Goal: Task Accomplishment & Management: Manage account settings

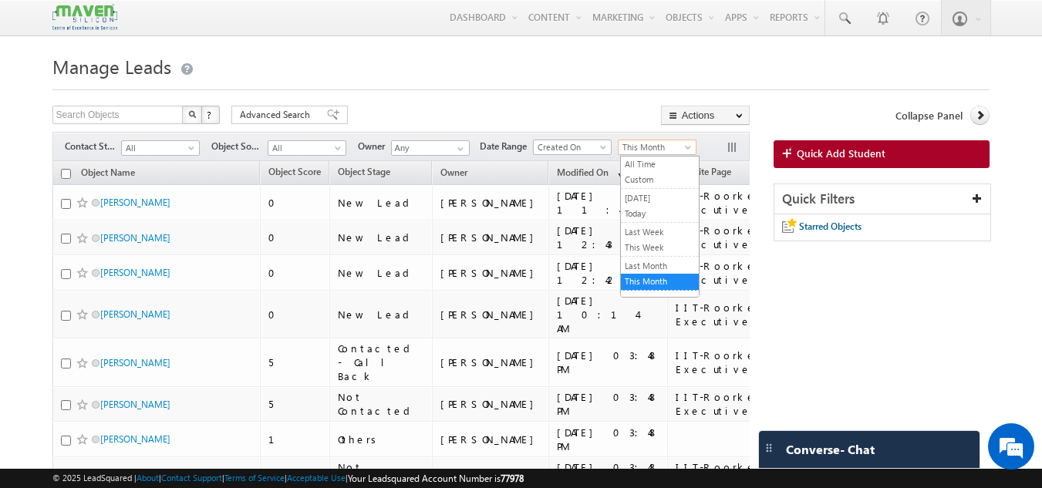
click at [642, 151] on span "This Month" at bounding box center [655, 147] width 73 height 14
click at [629, 251] on link "This Week" at bounding box center [660, 248] width 78 height 14
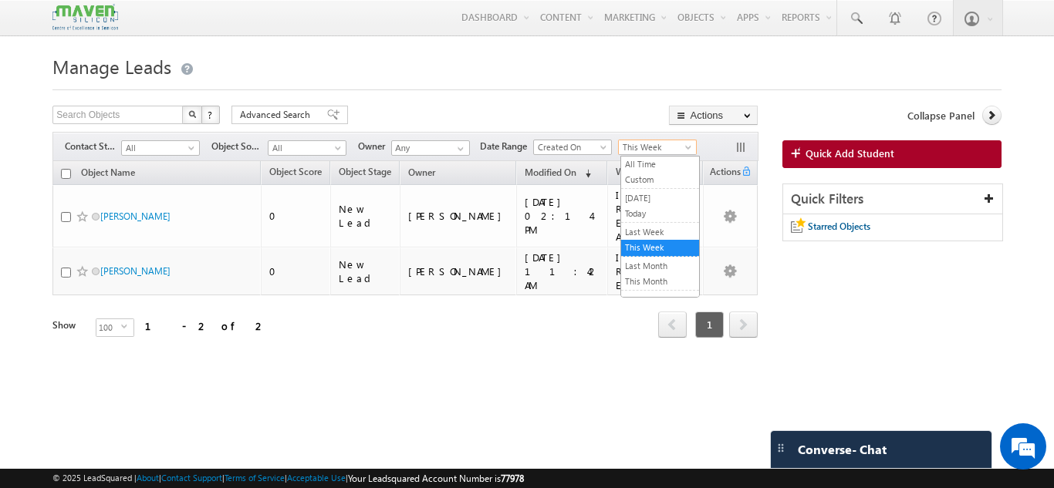
click at [651, 143] on span "This Week" at bounding box center [655, 147] width 73 height 14
click at [649, 229] on link "Last Week" at bounding box center [660, 232] width 78 height 14
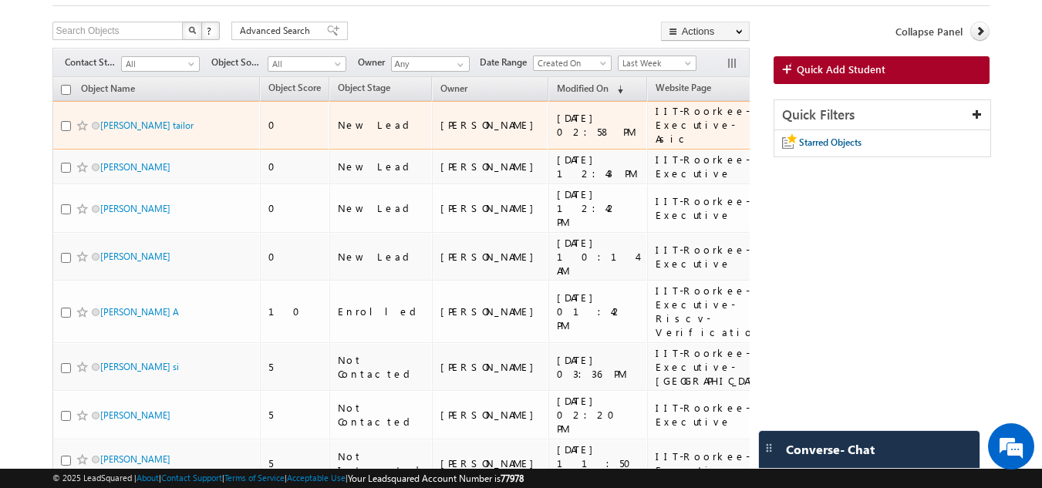
scroll to position [85, 0]
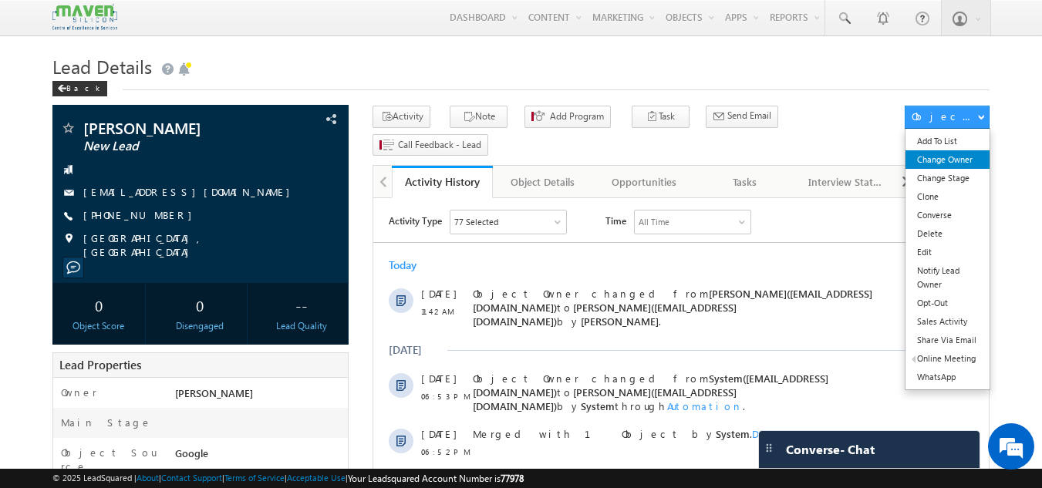
click at [938, 162] on link "Change Owner" at bounding box center [948, 159] width 84 height 19
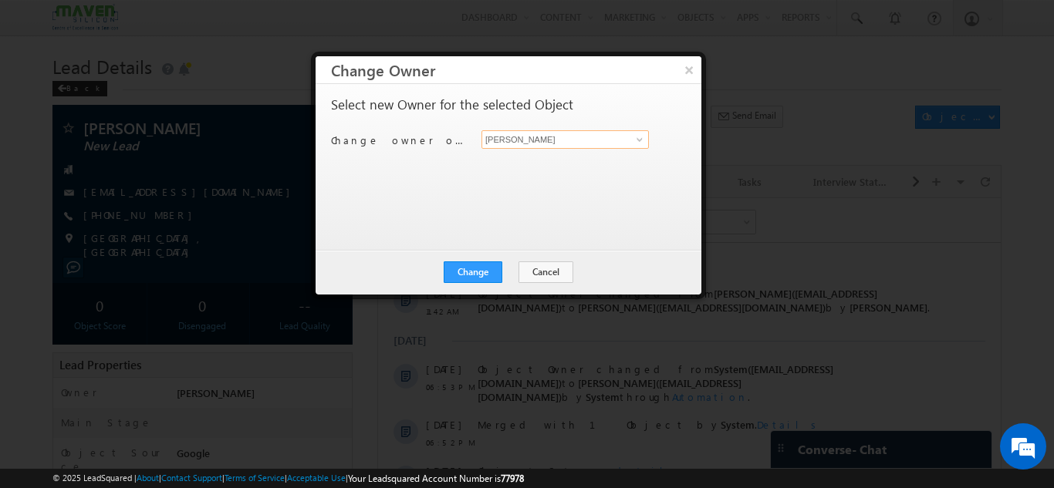
click at [548, 143] on input "[PERSON_NAME]" at bounding box center [564, 139] width 167 height 19
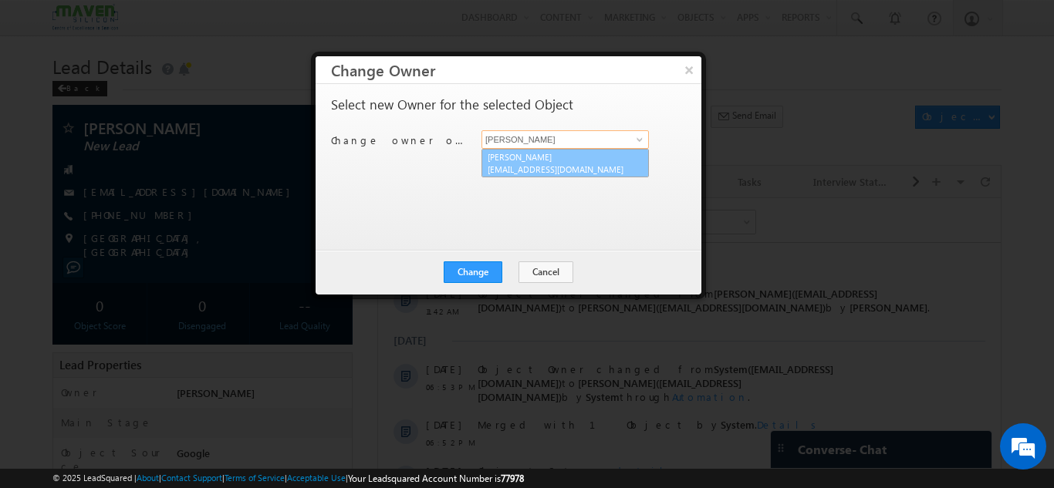
click at [528, 163] on link "Sovan lsq3@maven-silicon.com" at bounding box center [564, 163] width 167 height 29
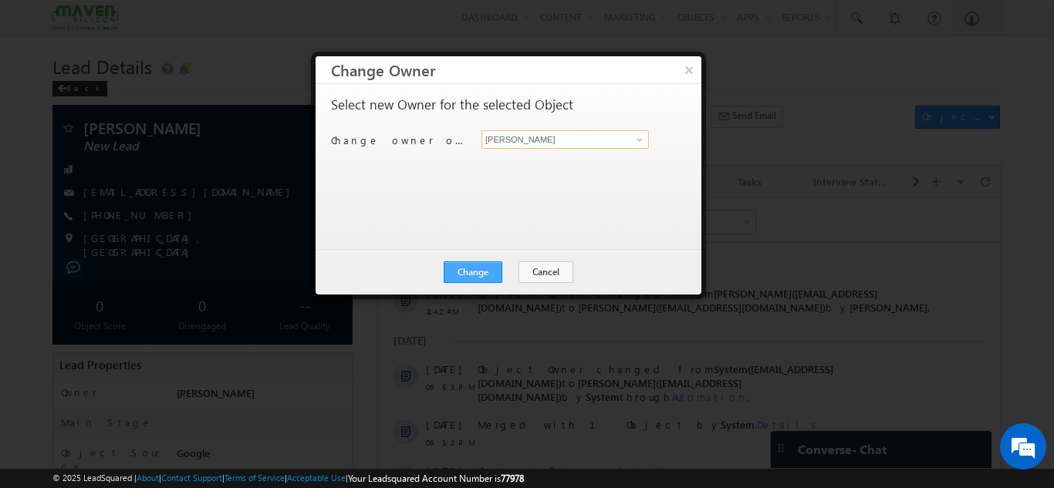
type input "Sovan"
click at [468, 282] on button "Change" at bounding box center [473, 273] width 59 height 22
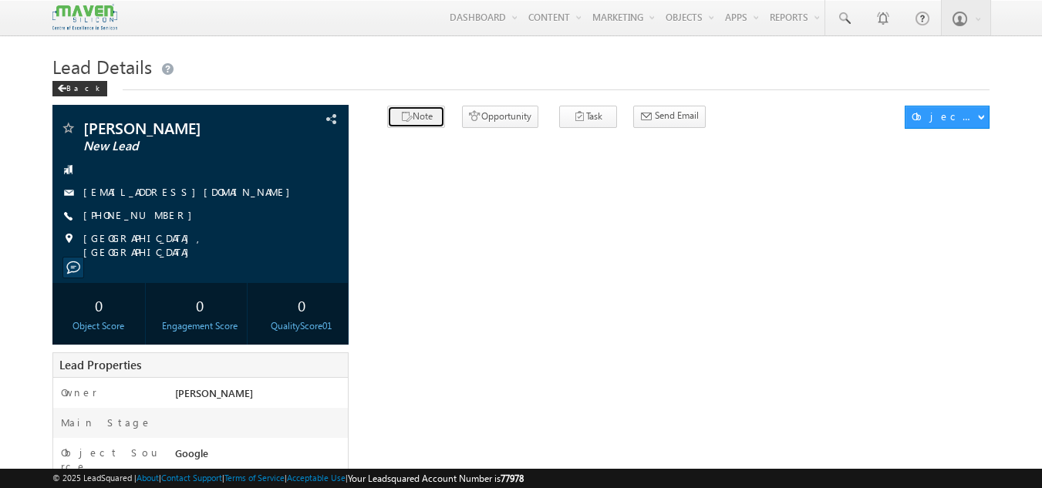
click at [404, 120] on button "Note" at bounding box center [416, 117] width 58 height 22
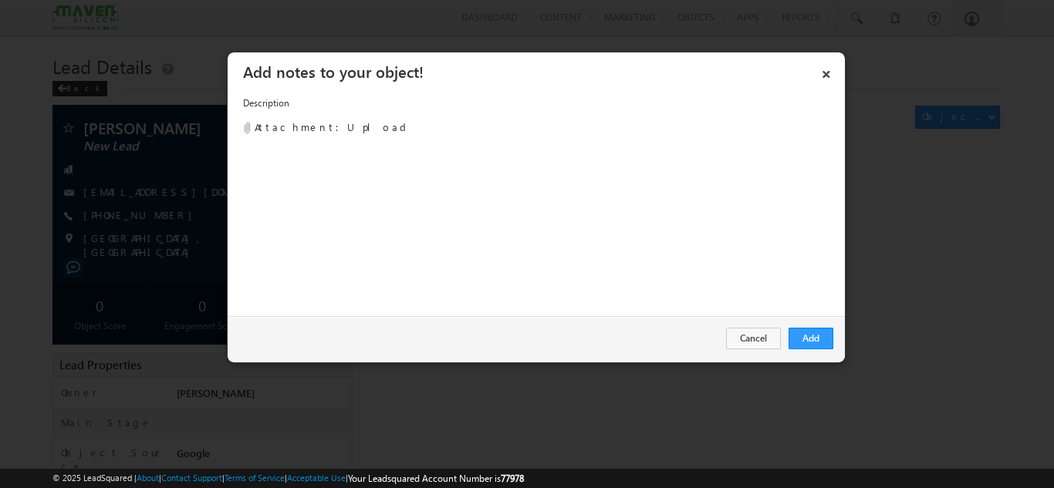
click at [417, 206] on div "Description Attachment: Upload" at bounding box center [536, 204] width 617 height 239
click at [766, 340] on button "Cancel" at bounding box center [753, 339] width 55 height 22
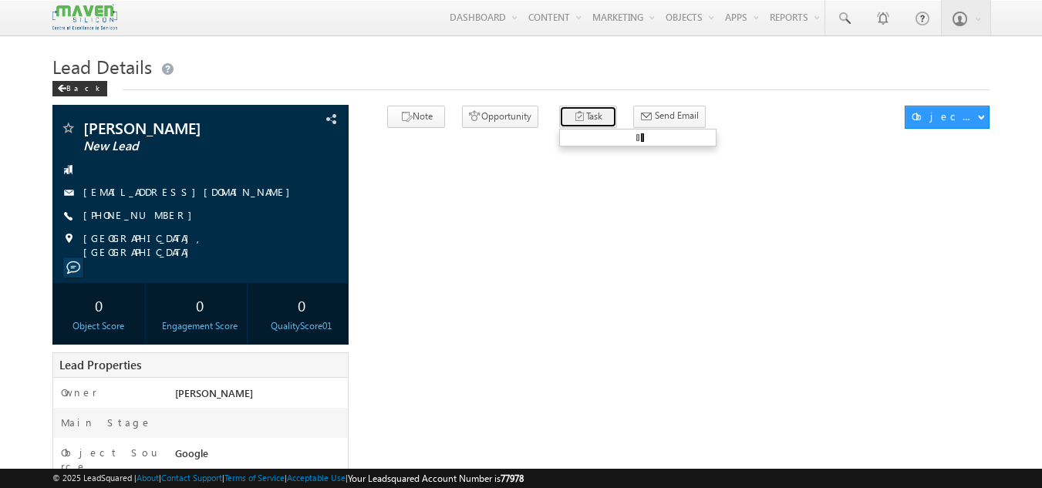
click at [562, 121] on button "Task" at bounding box center [588, 117] width 58 height 22
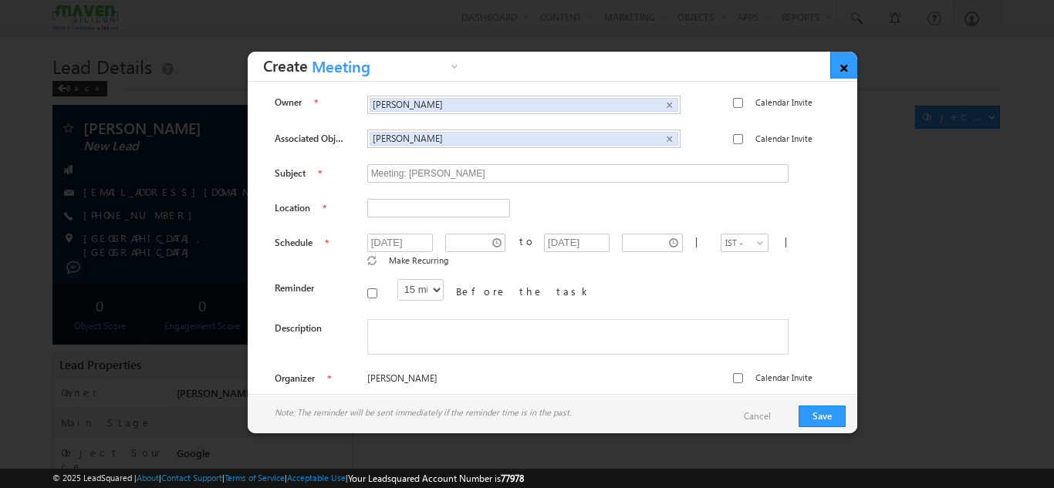
click at [841, 68] on link "×" at bounding box center [843, 65] width 27 height 27
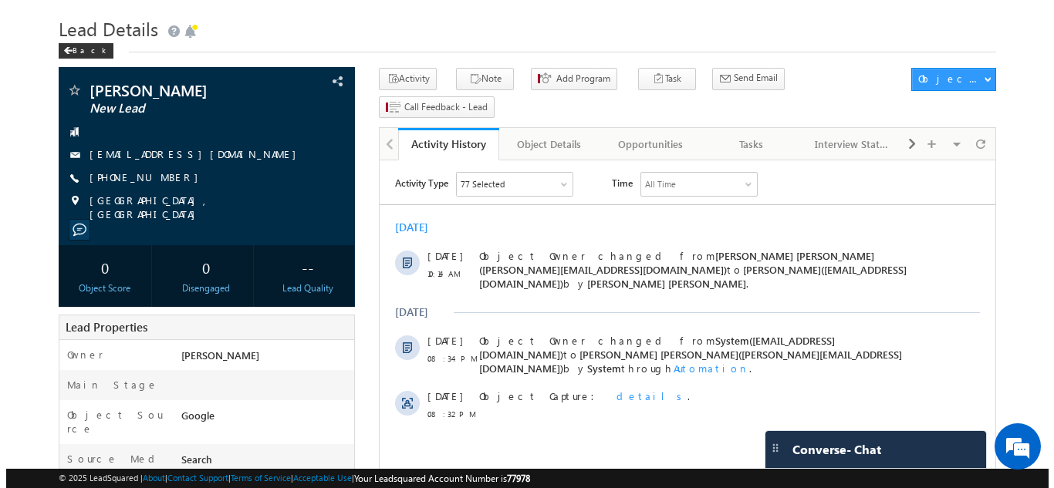
scroll to position [33, 0]
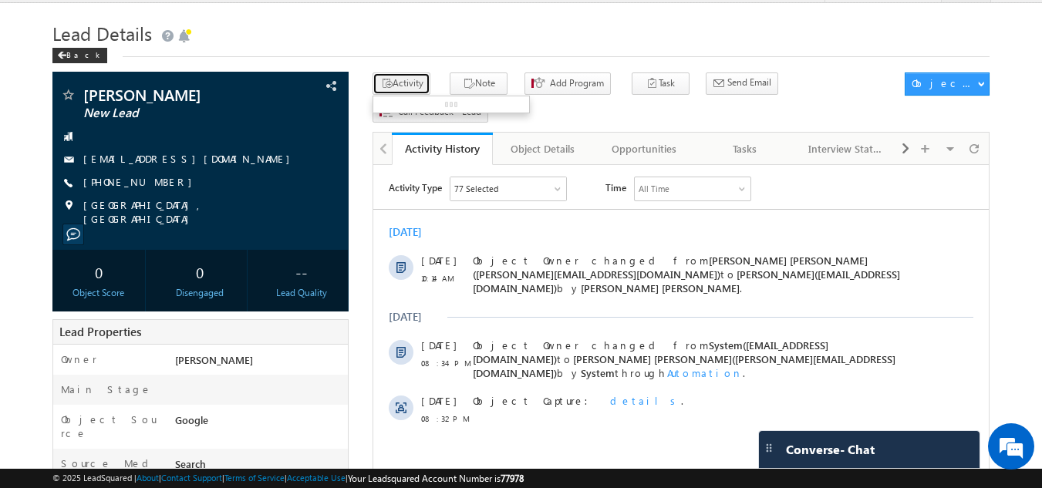
click at [394, 86] on button "Activity" at bounding box center [402, 84] width 58 height 22
click at [474, 82] on button "Note" at bounding box center [479, 84] width 58 height 22
click at [470, 80] on button "Note" at bounding box center [479, 84] width 58 height 22
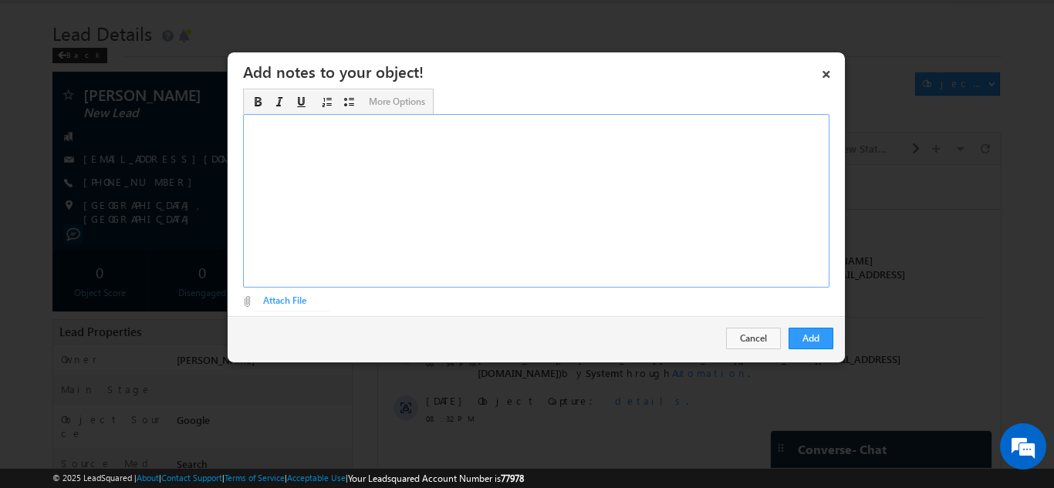
click at [374, 194] on div "Rich Text Editor, Description-inline-editor-div" at bounding box center [536, 201] width 586 height 174
click at [800, 329] on button "Add" at bounding box center [810, 339] width 45 height 22
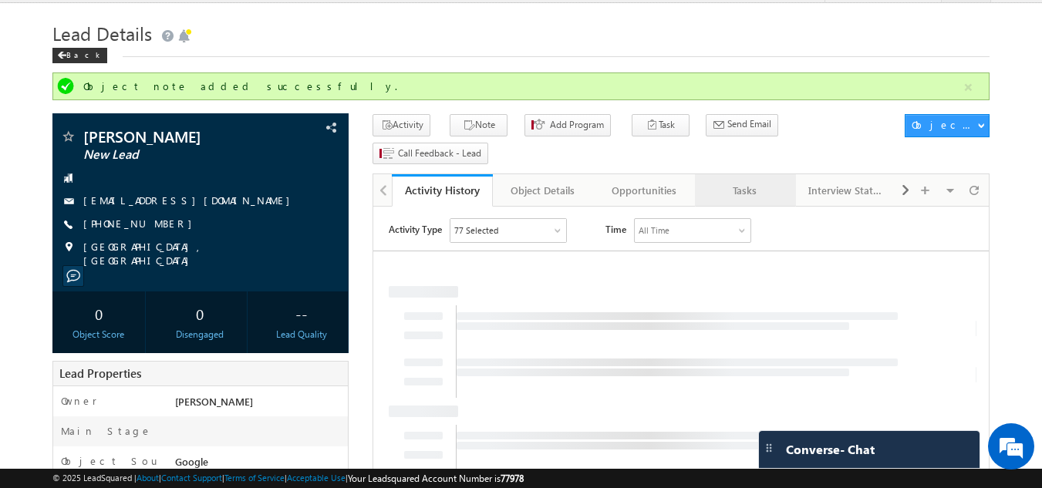
click at [758, 181] on div "Tasks" at bounding box center [744, 190] width 75 height 19
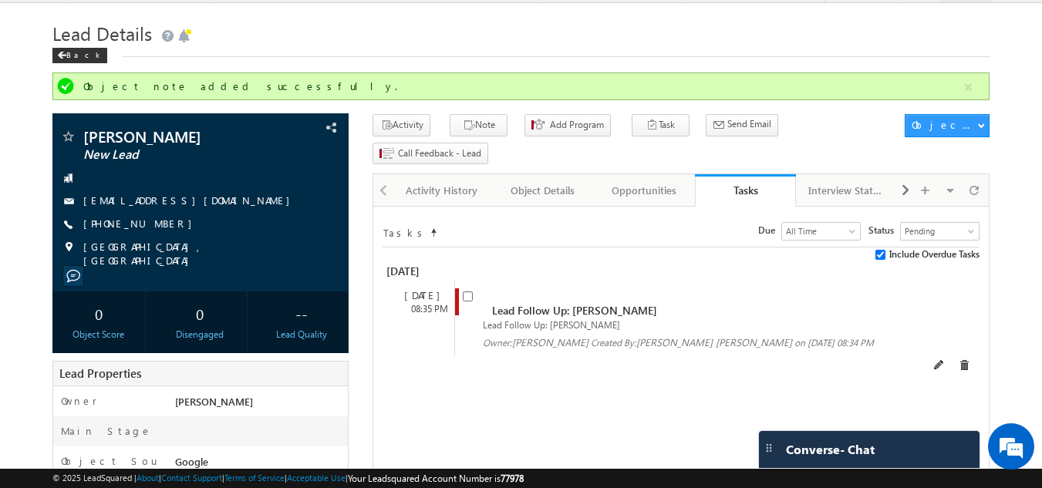
click at [468, 288] on span at bounding box center [471, 302] width 17 height 29
click at [467, 292] on input "checkbox" at bounding box center [468, 297] width 10 height 10
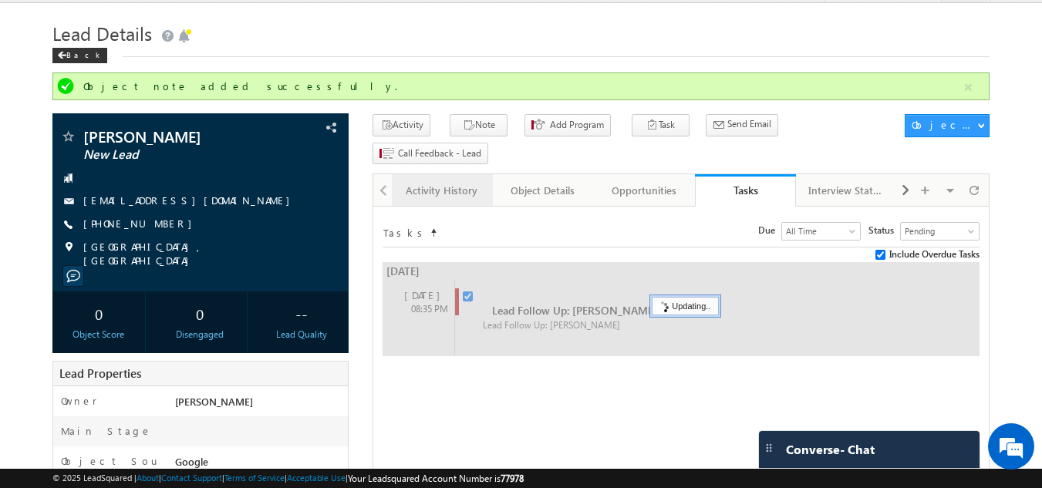
checkbox input "false"
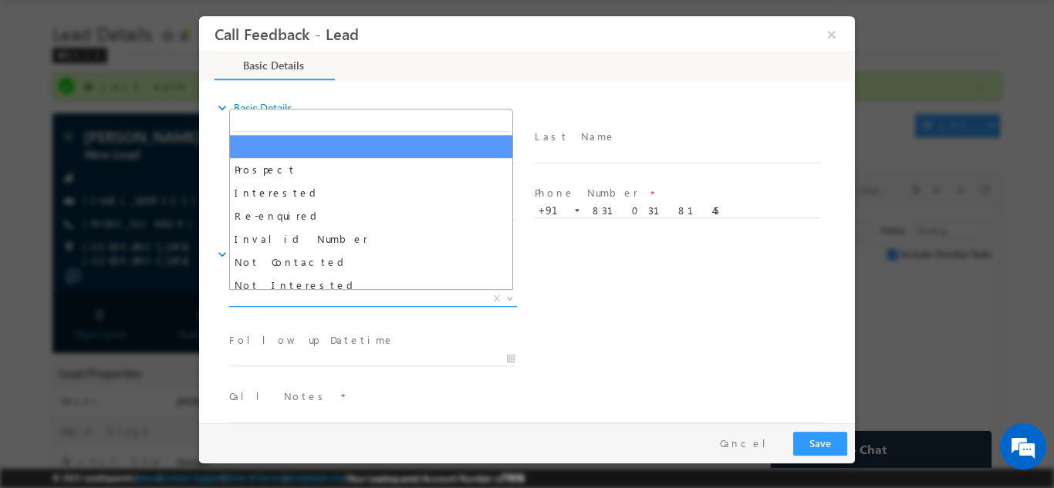
click at [316, 293] on span "X" at bounding box center [373, 298] width 288 height 15
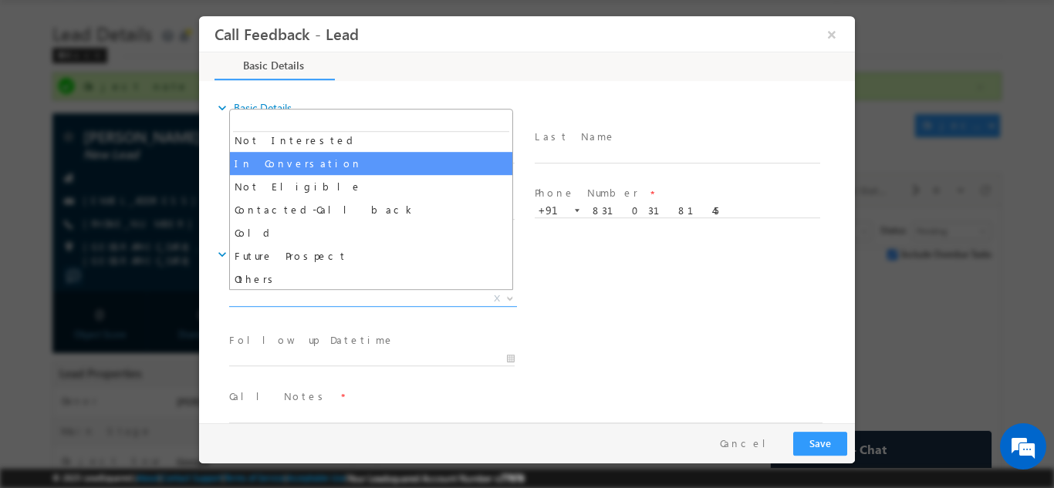
scroll to position [103, 0]
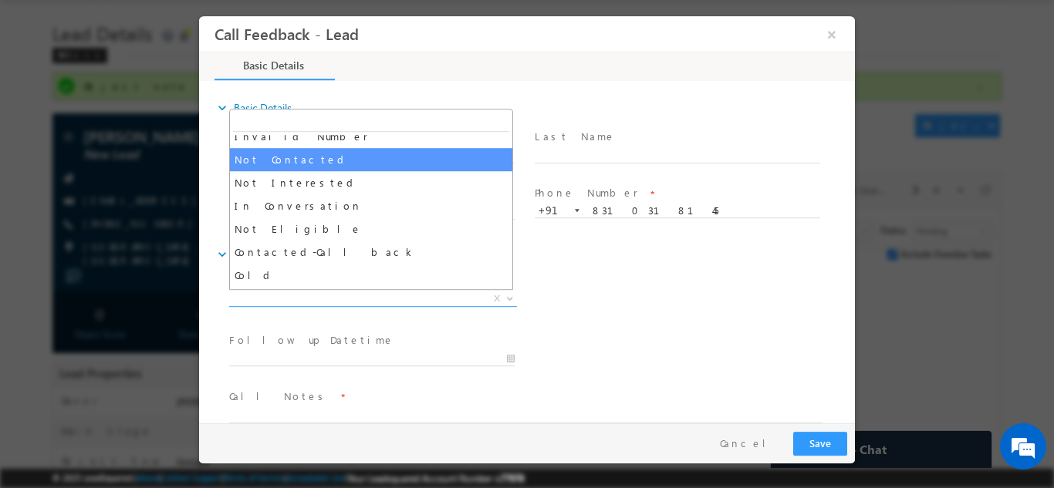
select select "Not Contacted"
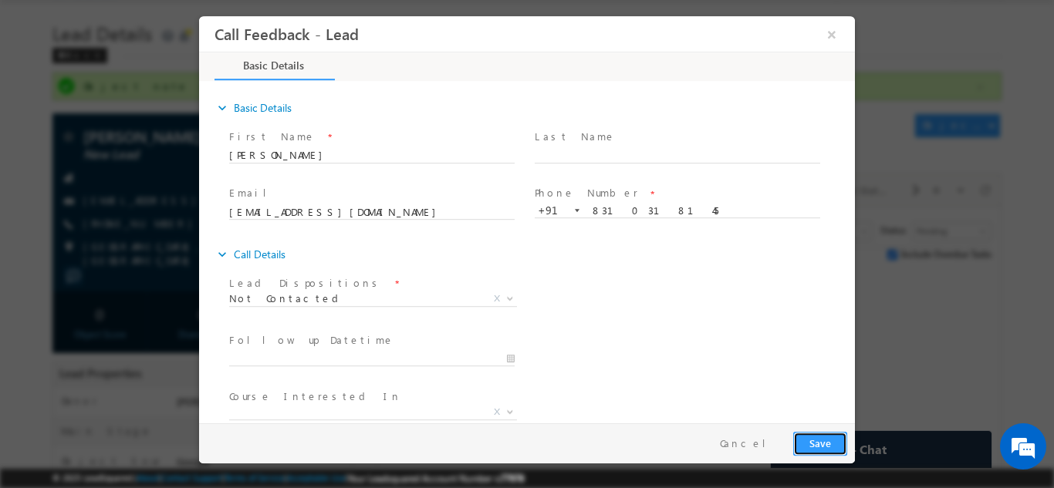
click at [803, 440] on button "Save" at bounding box center [820, 443] width 54 height 24
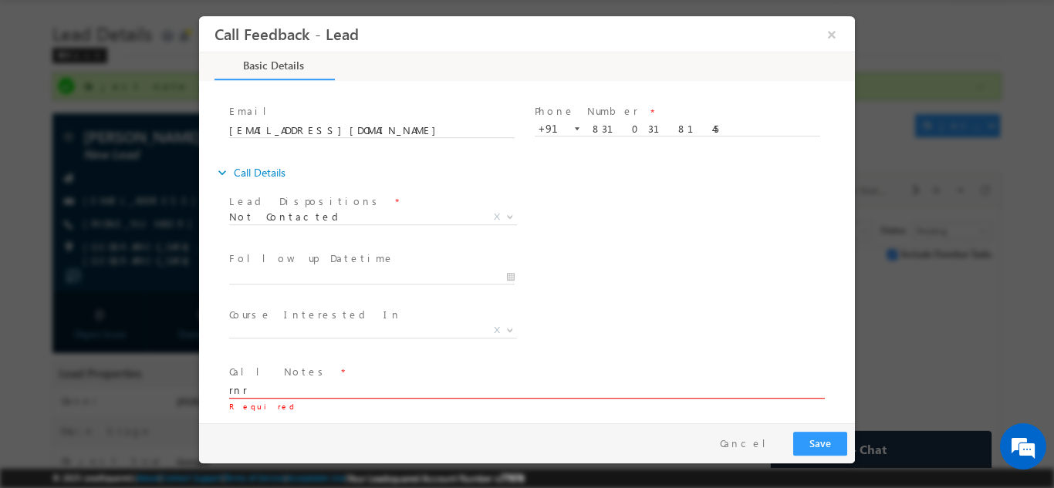
type textarea "rnr"
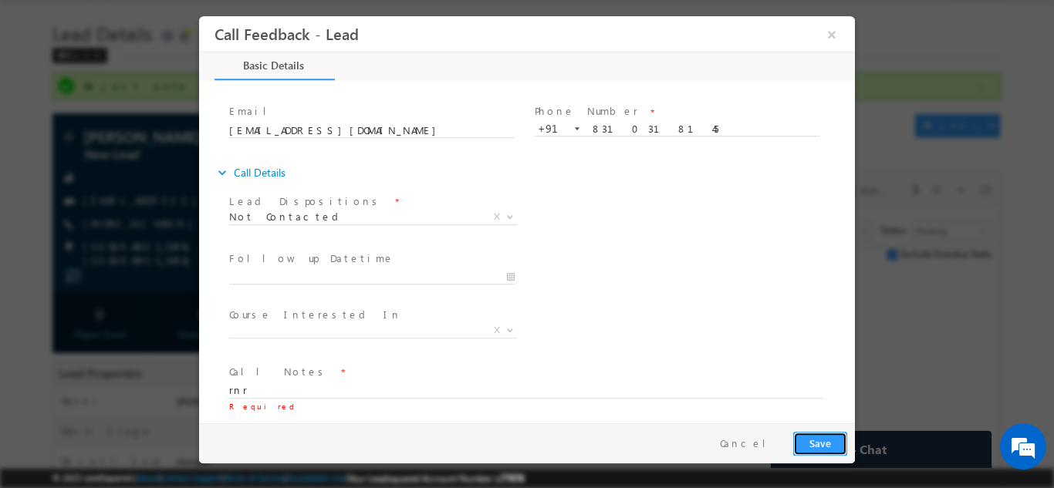
click at [834, 444] on button "Save" at bounding box center [820, 443] width 54 height 24
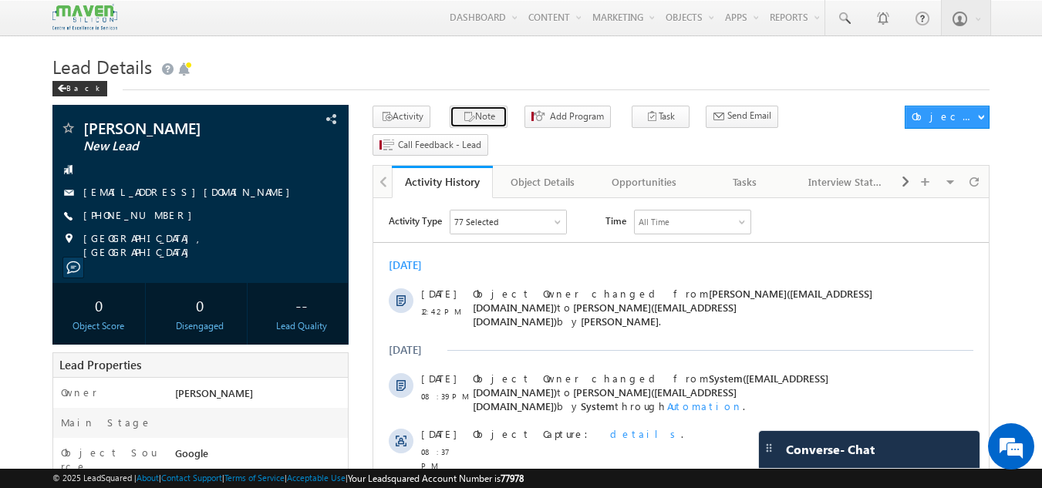
click at [463, 115] on icon "button" at bounding box center [469, 117] width 12 height 15
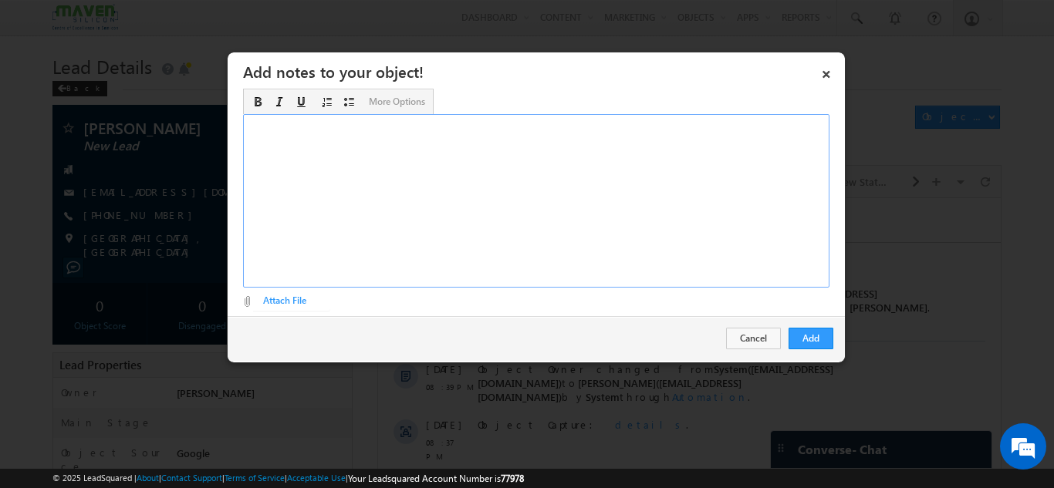
click at [459, 221] on div "Rich Text Editor, Description-inline-editor-div" at bounding box center [536, 201] width 586 height 174
click at [802, 338] on button "Add" at bounding box center [810, 339] width 45 height 22
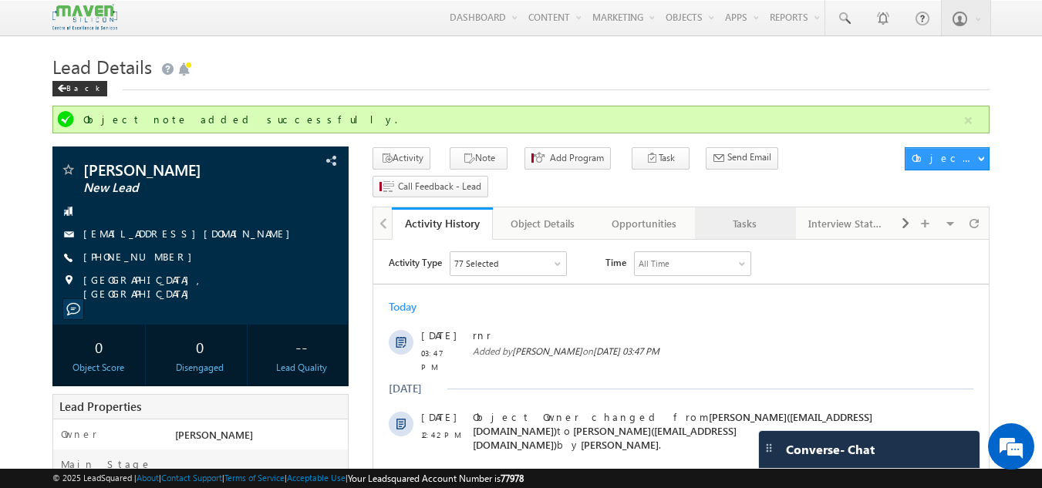
click at [729, 214] on div "Tasks" at bounding box center [744, 223] width 75 height 19
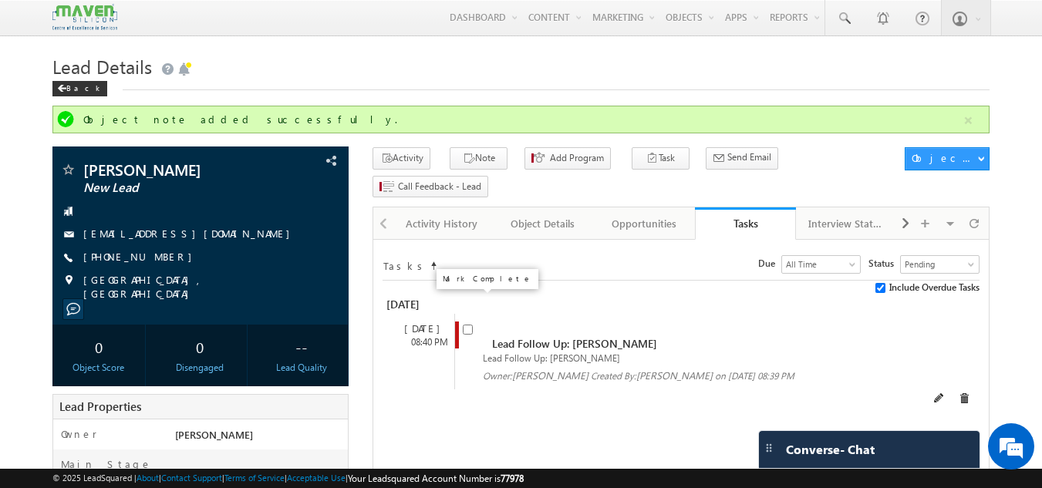
click at [471, 325] on input "checkbox" at bounding box center [468, 330] width 10 height 10
checkbox input "false"
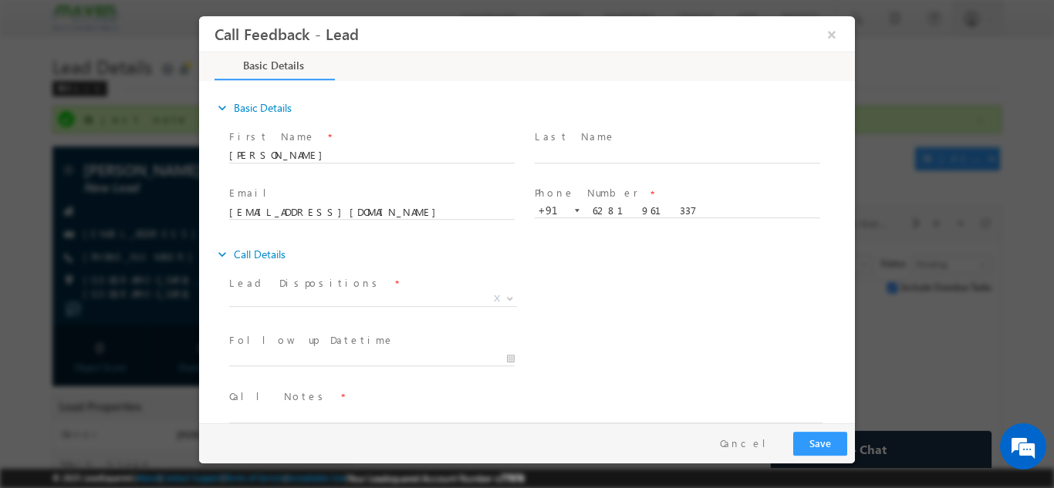
scroll to position [25, 0]
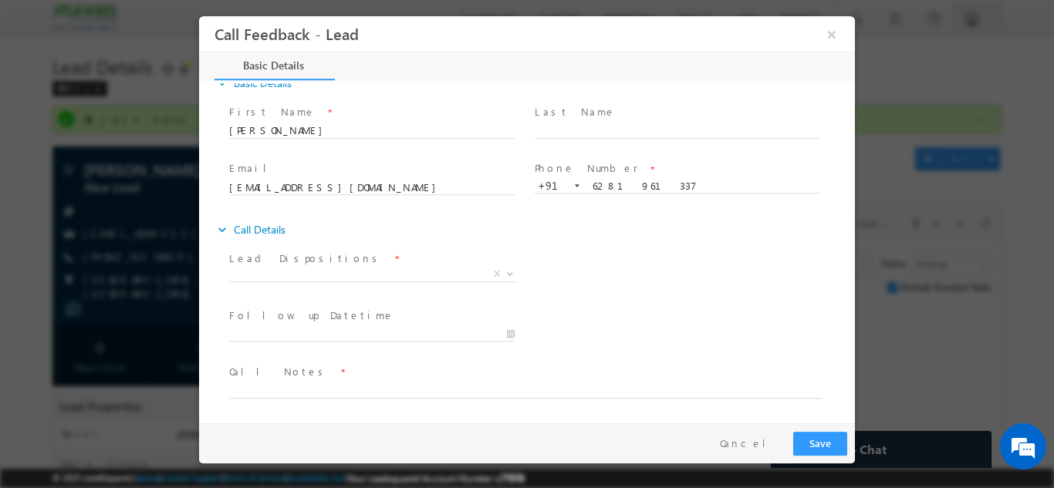
click at [359, 271] on div "Lead Dispositions * Prospect Interested Re-enquired Invalid Number Not Contacte…" at bounding box center [378, 267] width 299 height 35
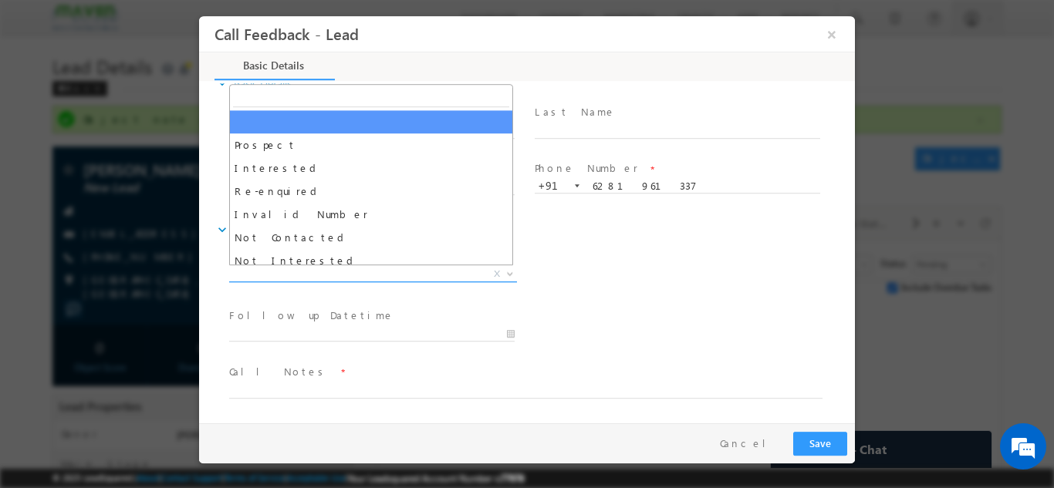
click at [359, 271] on span "X" at bounding box center [373, 273] width 288 height 15
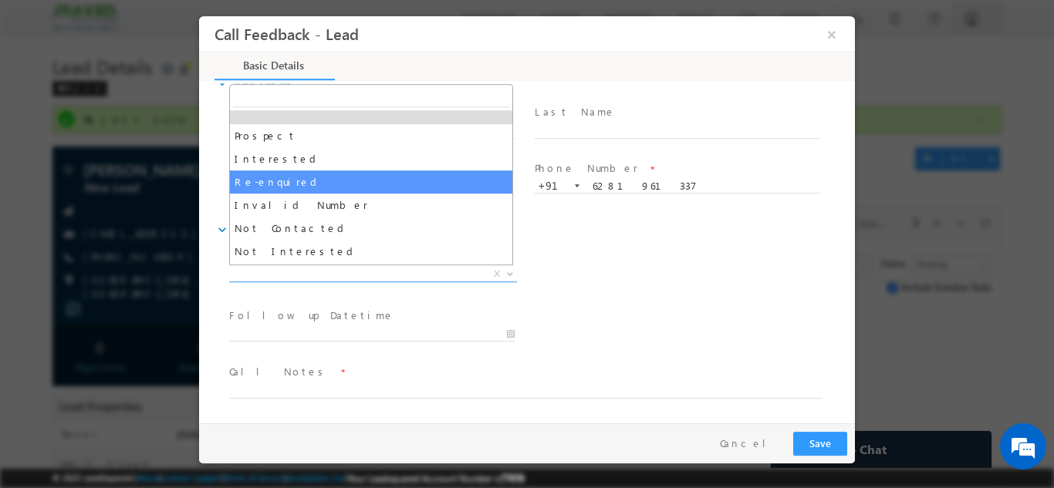
scroll to position [13, 0]
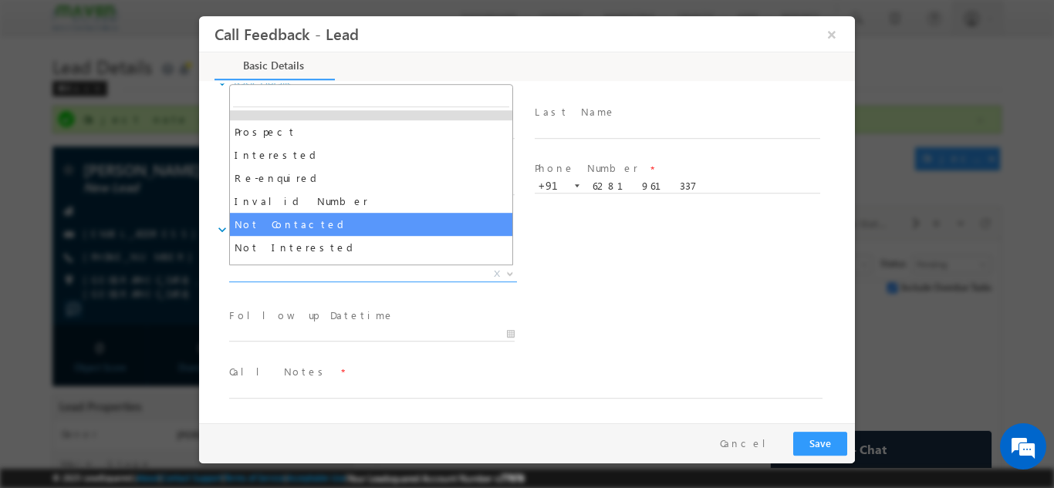
select select "Not Contacted"
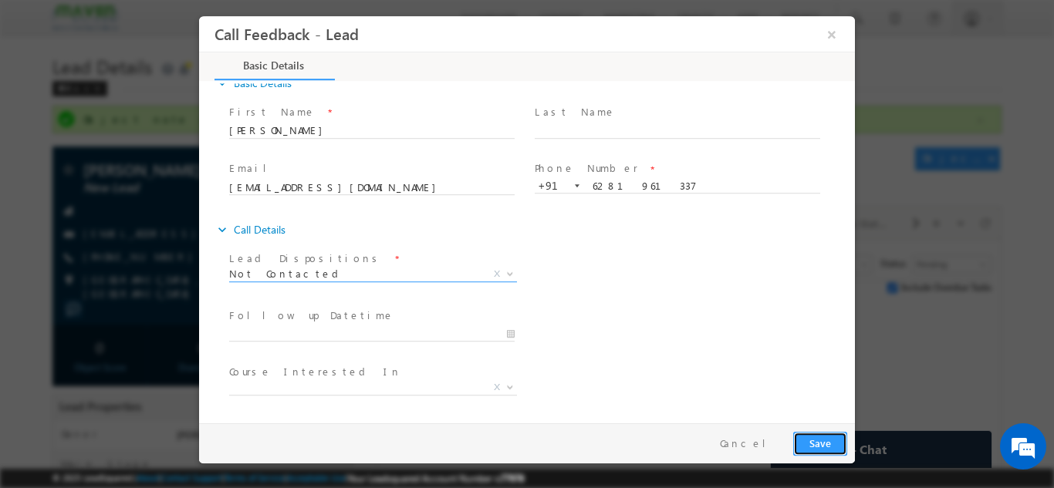
click at [835, 440] on button "Save" at bounding box center [820, 443] width 54 height 24
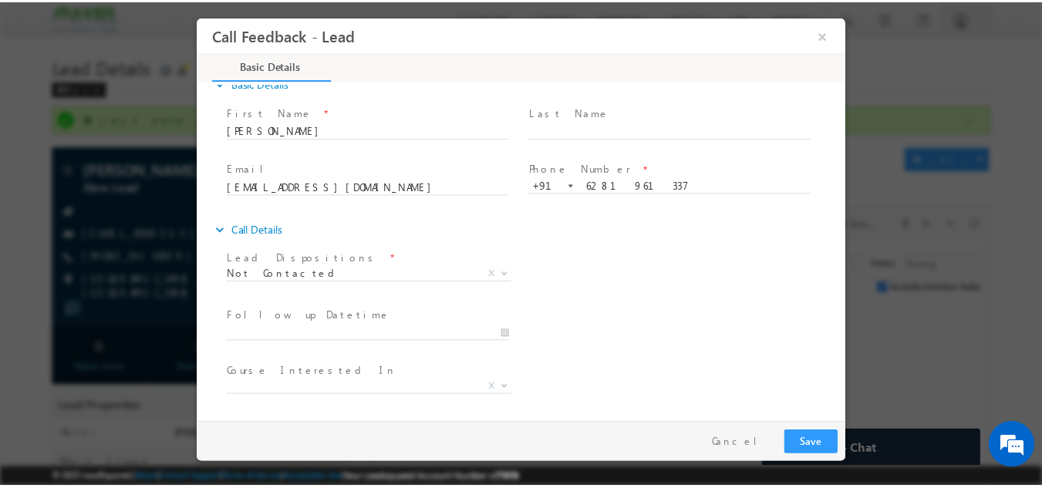
scroll to position [76, 0]
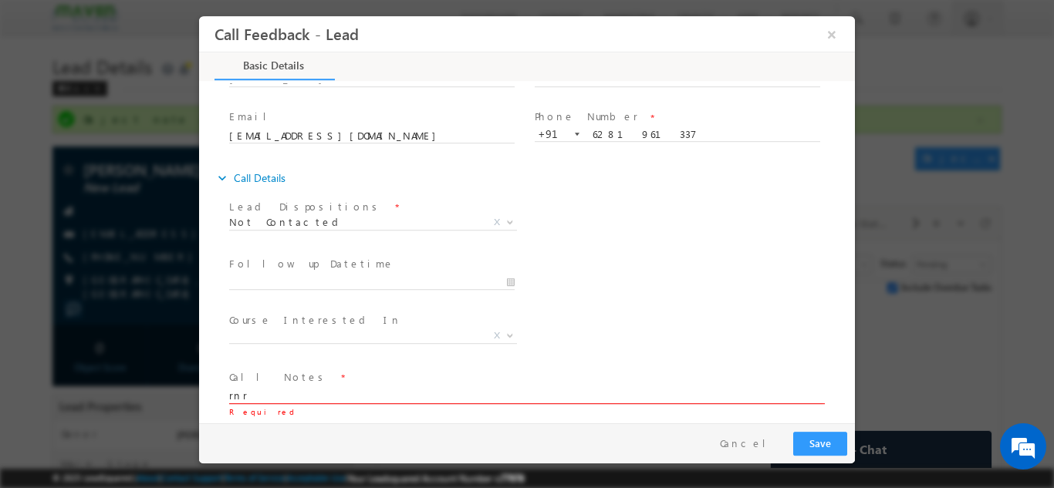
type textarea "rnr"
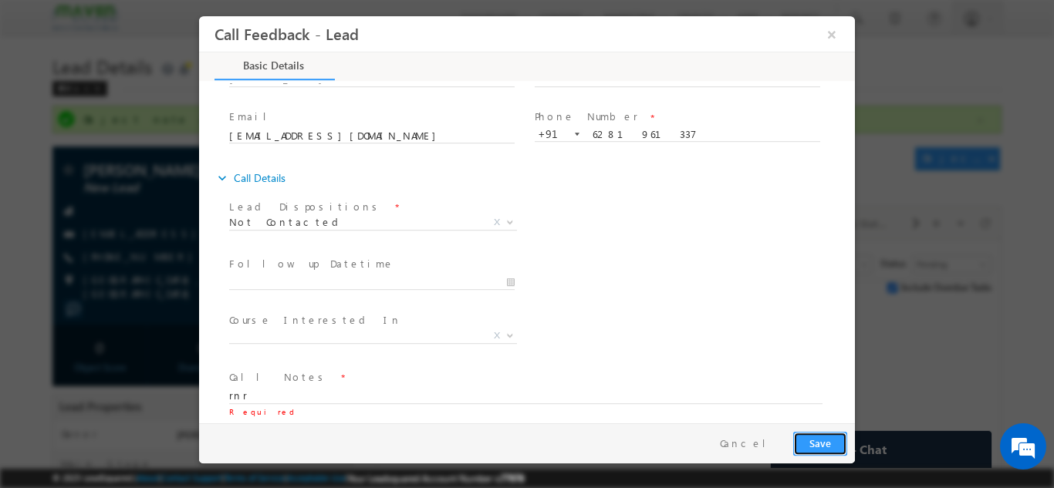
click at [835, 440] on button "Save" at bounding box center [820, 443] width 54 height 24
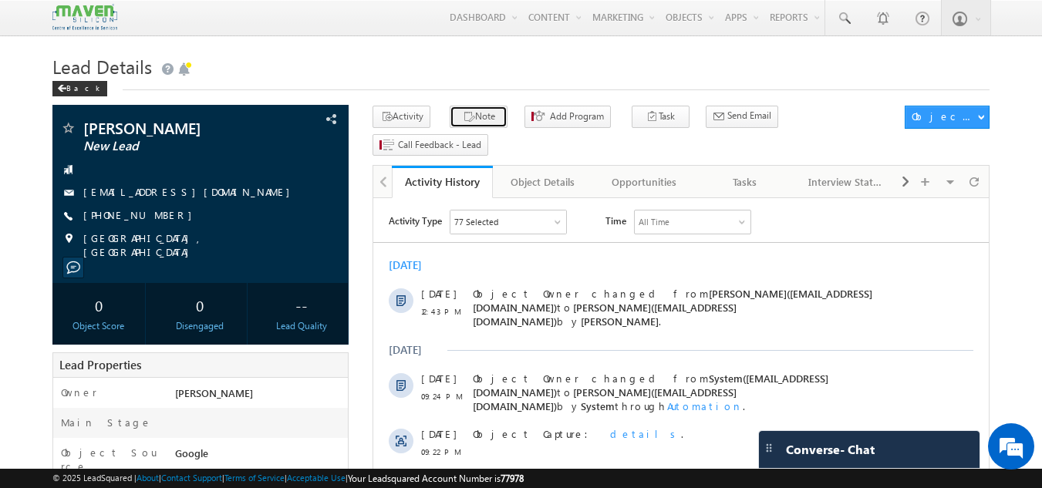
click at [450, 120] on button "Note" at bounding box center [479, 117] width 58 height 22
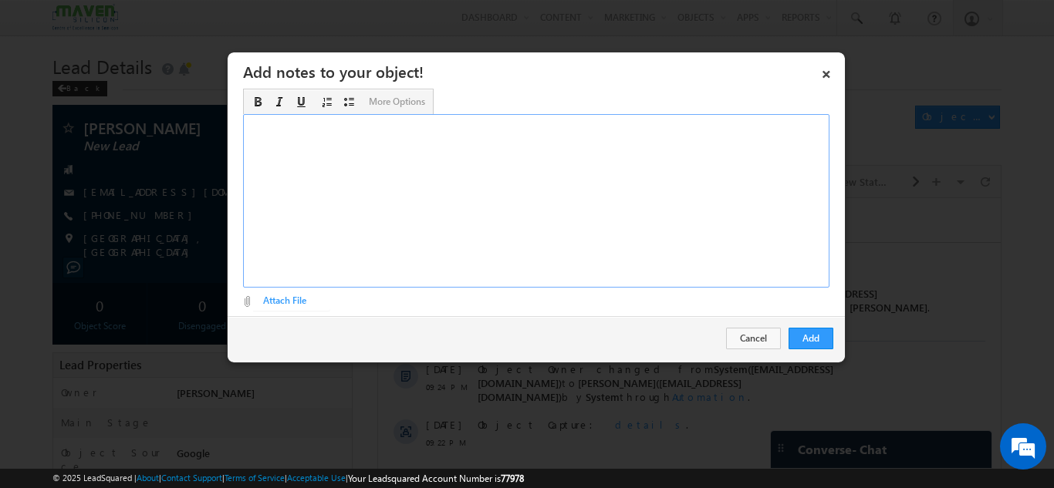
click at [464, 187] on div "Rich Text Editor, Description-inline-editor-div" at bounding box center [536, 201] width 586 height 174
click at [810, 340] on button "Add" at bounding box center [810, 339] width 45 height 22
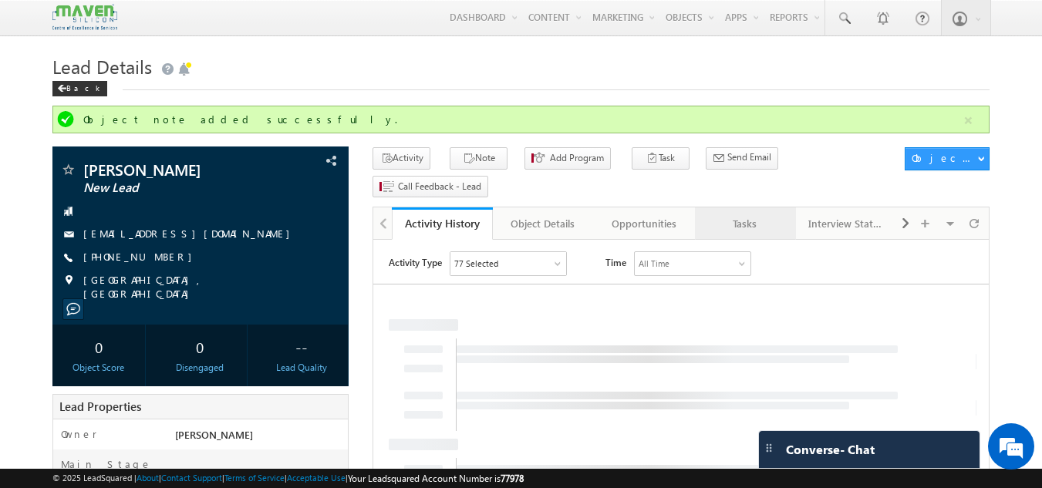
click at [727, 214] on div "Tasks" at bounding box center [744, 223] width 75 height 19
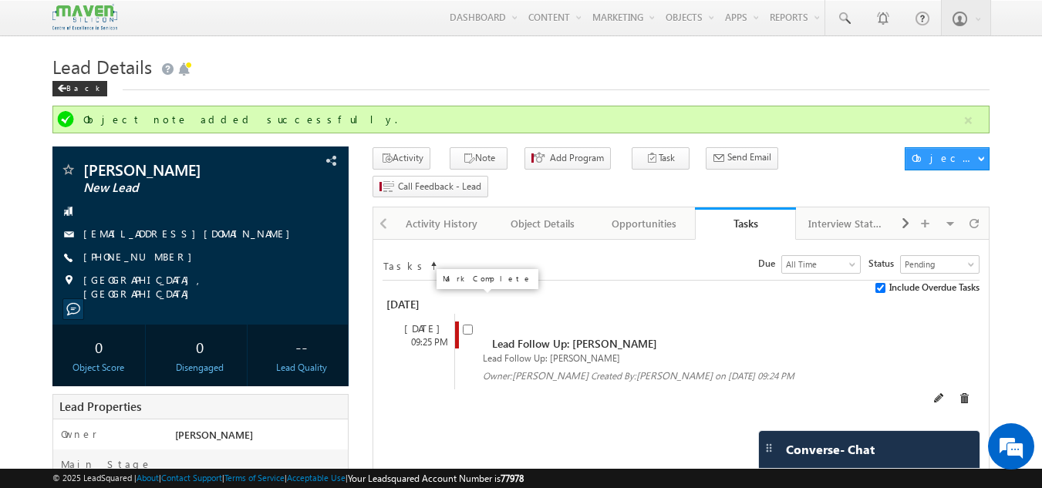
click at [465, 325] on input "checkbox" at bounding box center [468, 330] width 10 height 10
checkbox input "false"
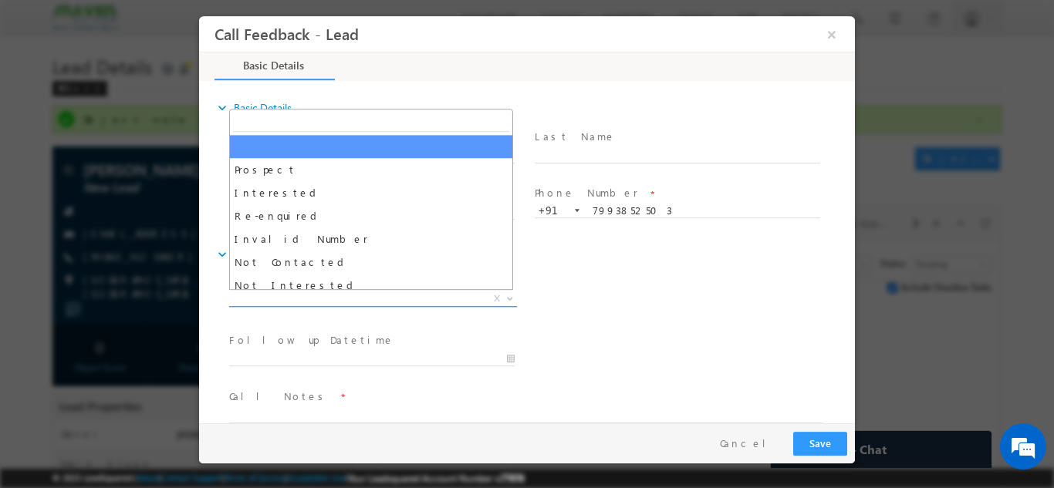
click at [396, 294] on span "X" at bounding box center [373, 298] width 288 height 15
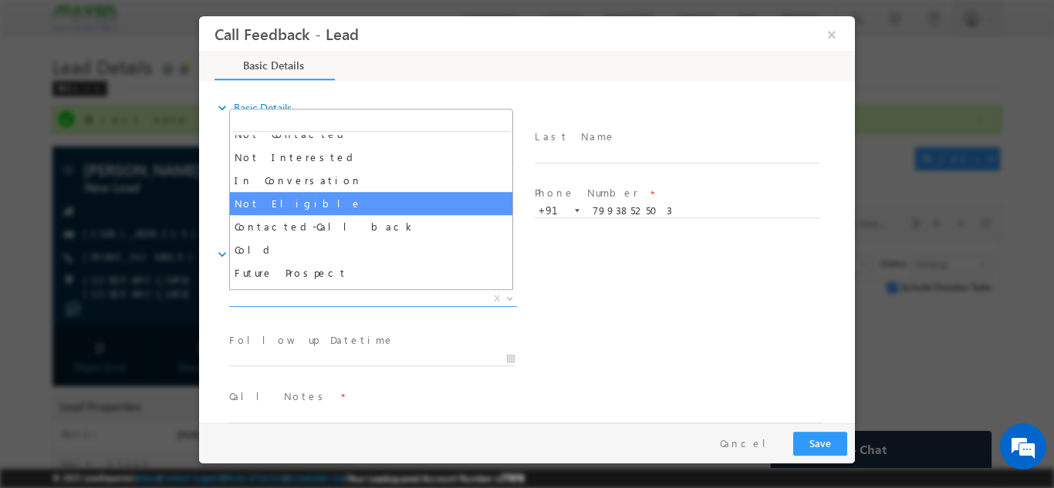
scroll to position [147, 0]
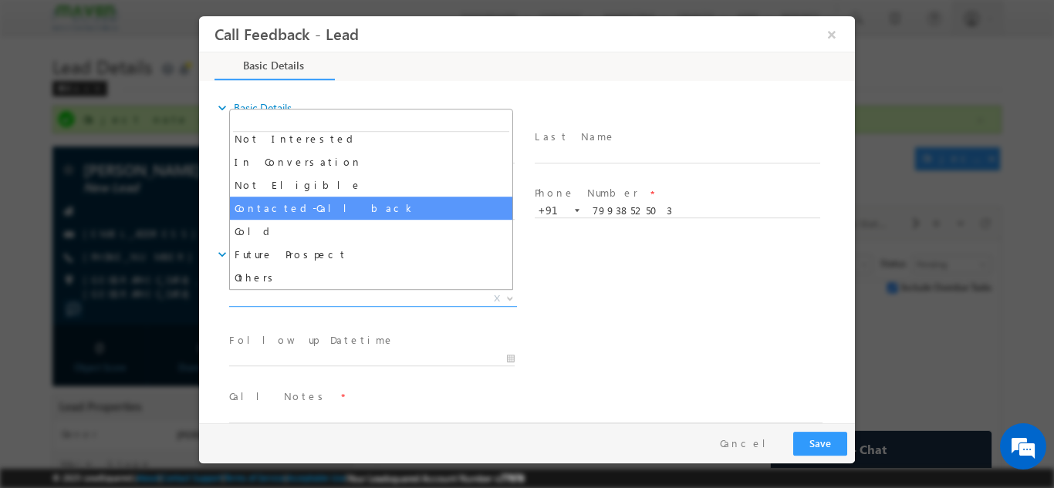
select select "Contacted-Call back"
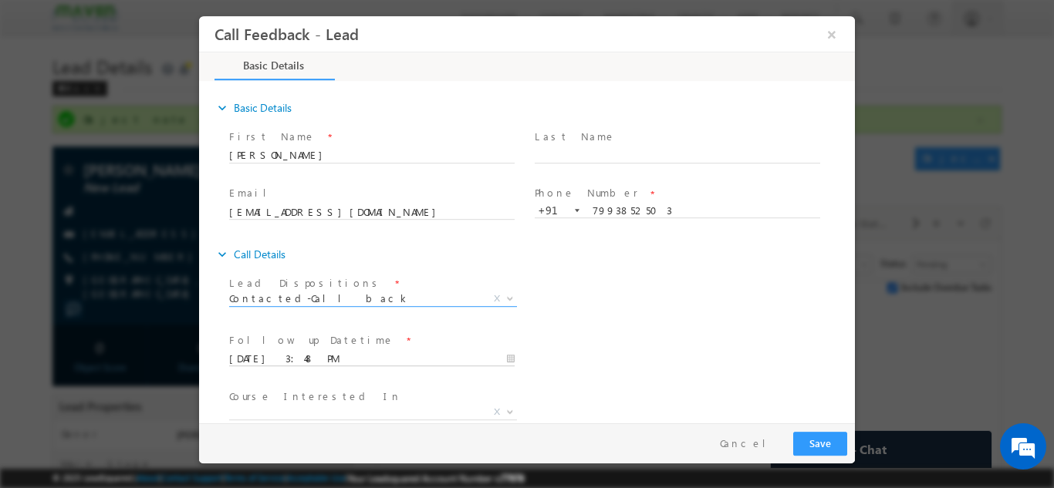
click at [479, 363] on input "23/09/2025 3:48 PM" at bounding box center [371, 358] width 285 height 15
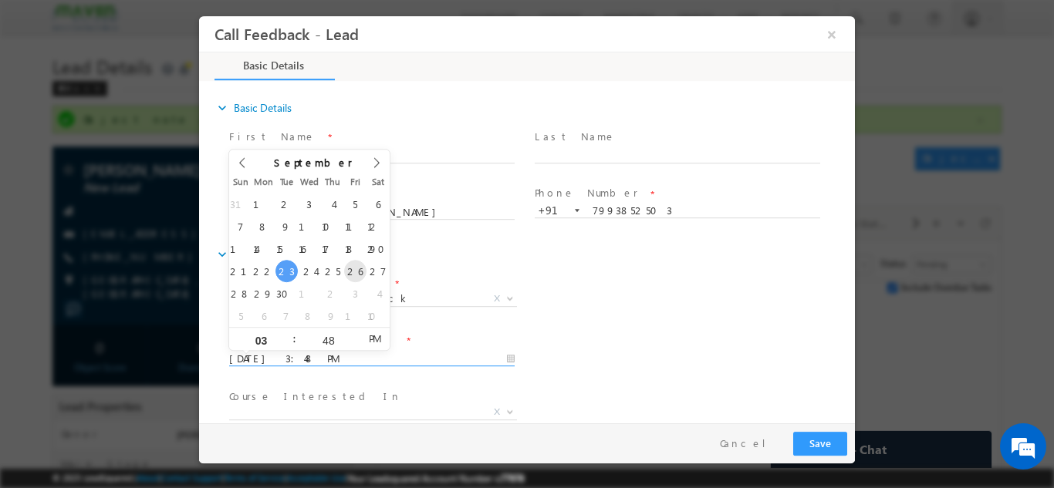
type input "26/09/2025 3:48 PM"
click at [604, 324] on div "Lead Dispositions * Prospect Interested Re-enquired Invalid Number Not Contacte…" at bounding box center [540, 300] width 629 height 57
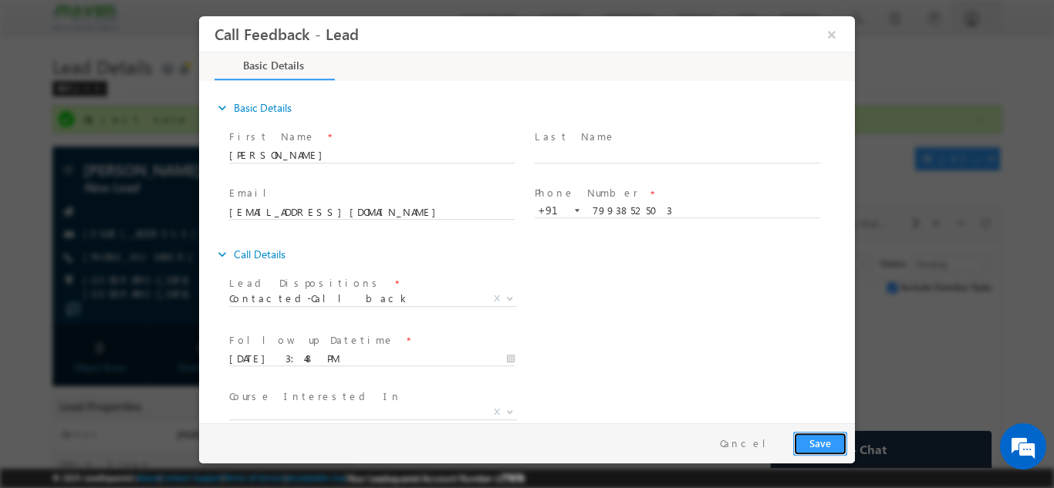
click at [817, 444] on button "Save" at bounding box center [820, 443] width 54 height 24
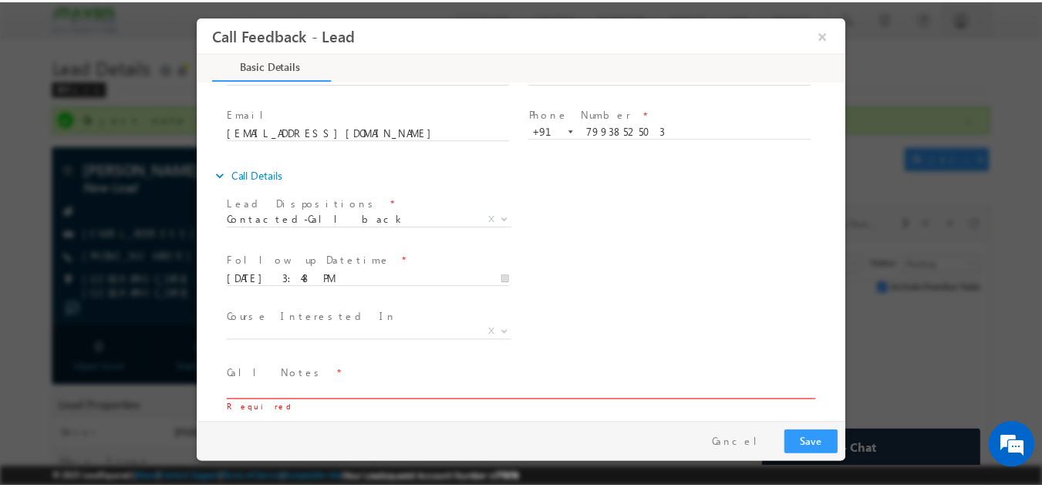
scroll to position [82, 0]
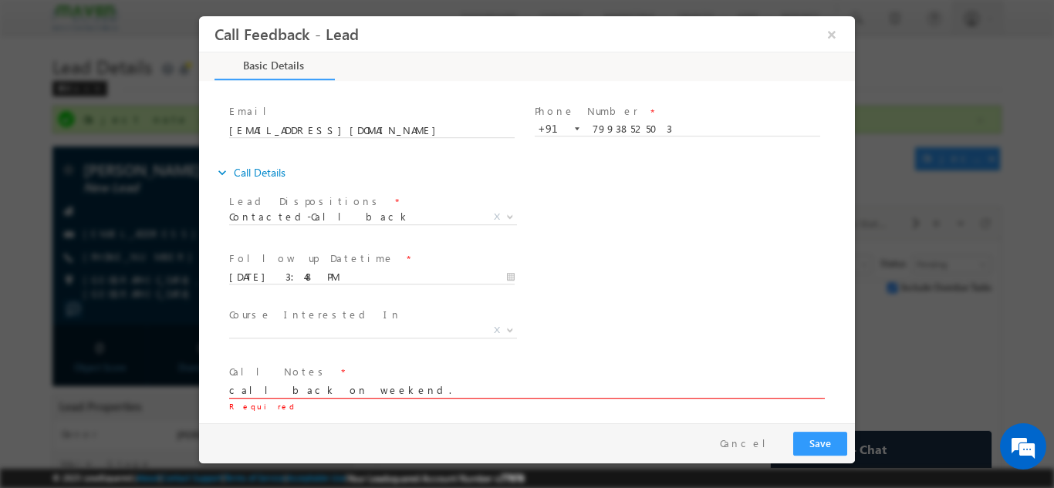
type textarea "call back on weekend."
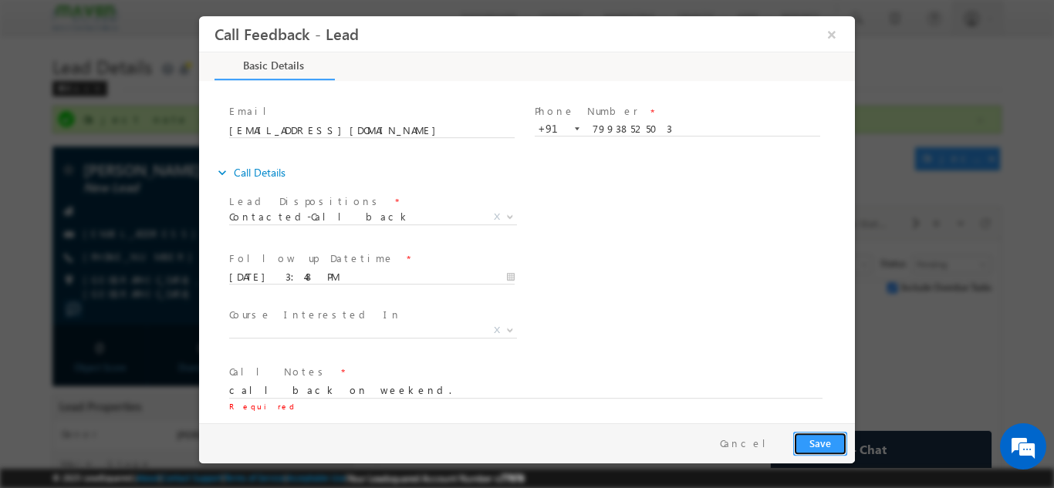
click at [805, 443] on button "Save" at bounding box center [820, 443] width 54 height 24
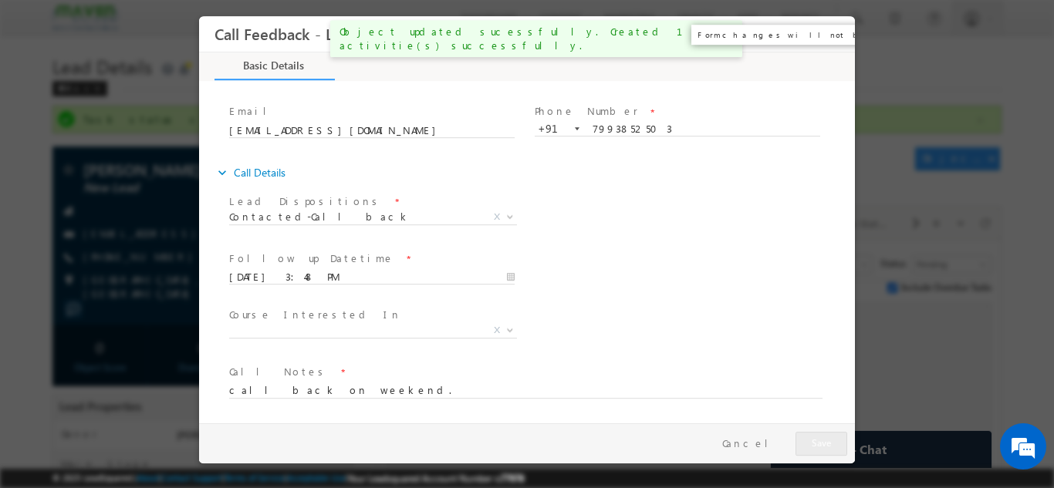
click at [831, 27] on button "×" at bounding box center [831, 33] width 26 height 29
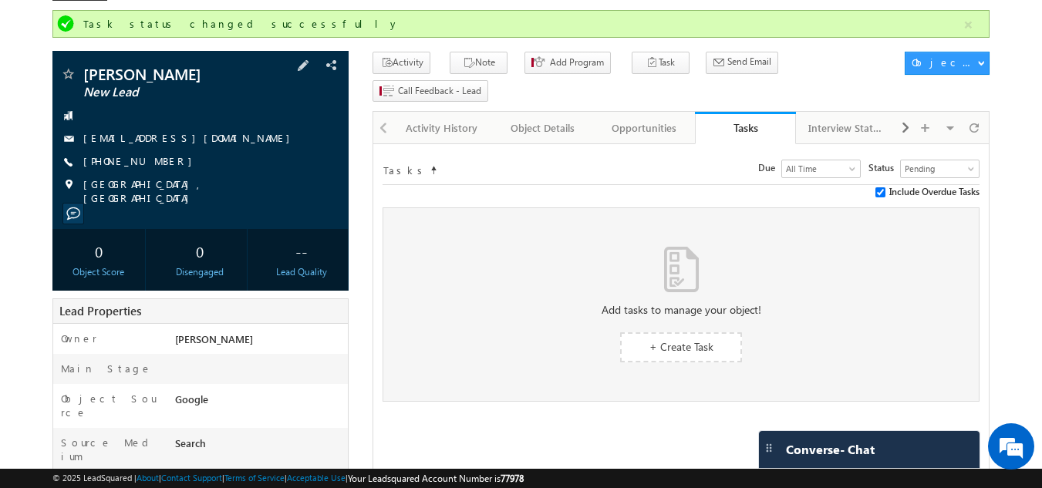
scroll to position [0, 0]
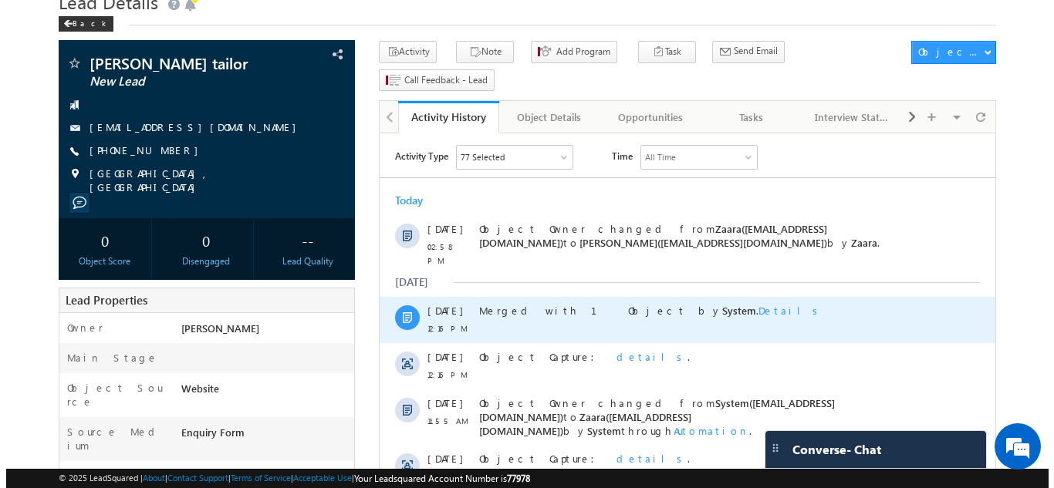
scroll to position [62, 0]
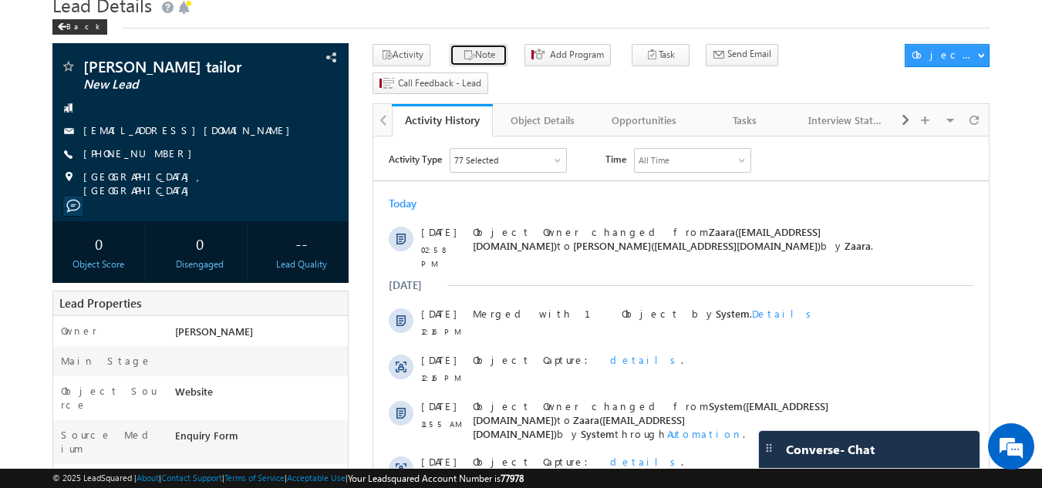
click at [466, 60] on button "Note" at bounding box center [479, 55] width 58 height 22
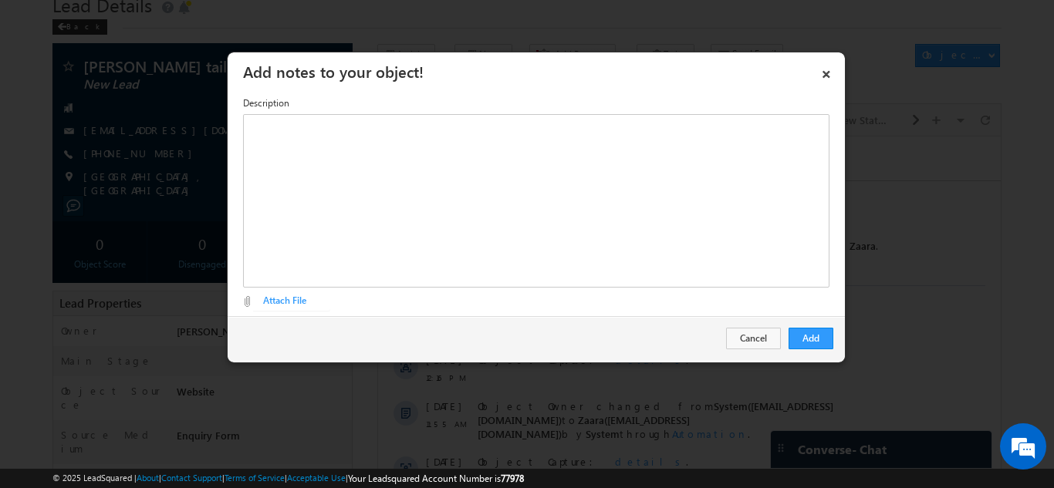
click at [363, 218] on div "× Add notes to your object! Description Editor toolbars Basic Styles Bold Itali…" at bounding box center [536, 208] width 619 height 312
click at [363, 218] on div "Rich Text Editor, Description-inline-editor-div" at bounding box center [536, 201] width 586 height 174
click at [815, 338] on button "Add" at bounding box center [810, 339] width 45 height 22
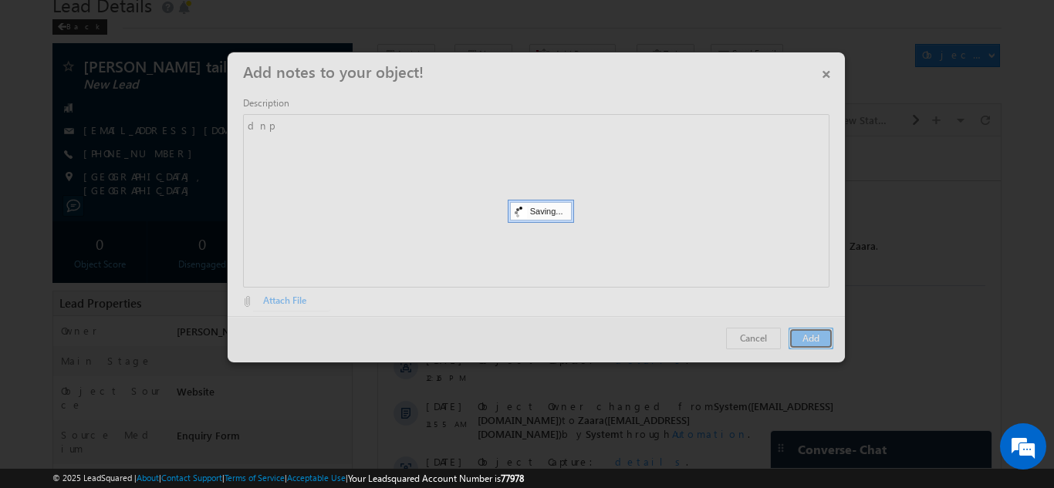
scroll to position [0, 0]
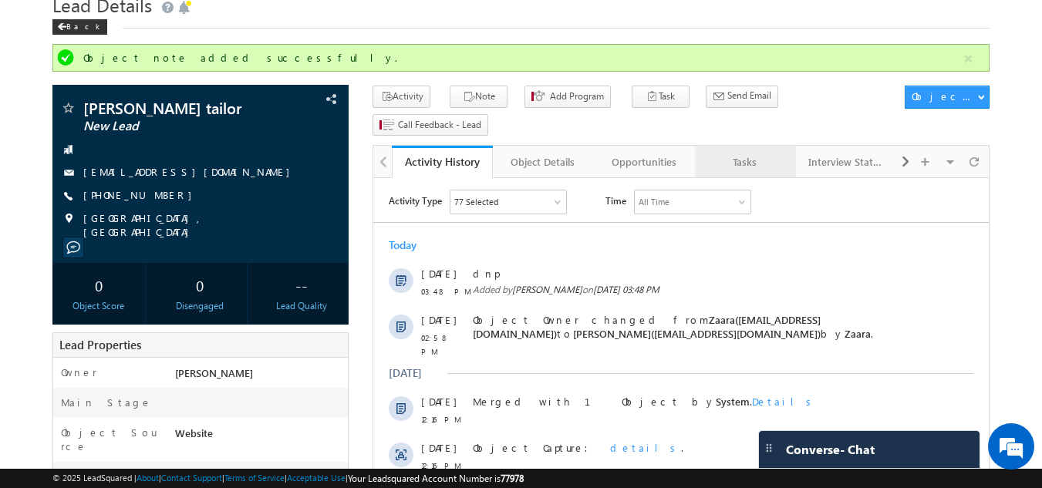
click at [744, 146] on link "Tasks" at bounding box center [745, 162] width 101 height 32
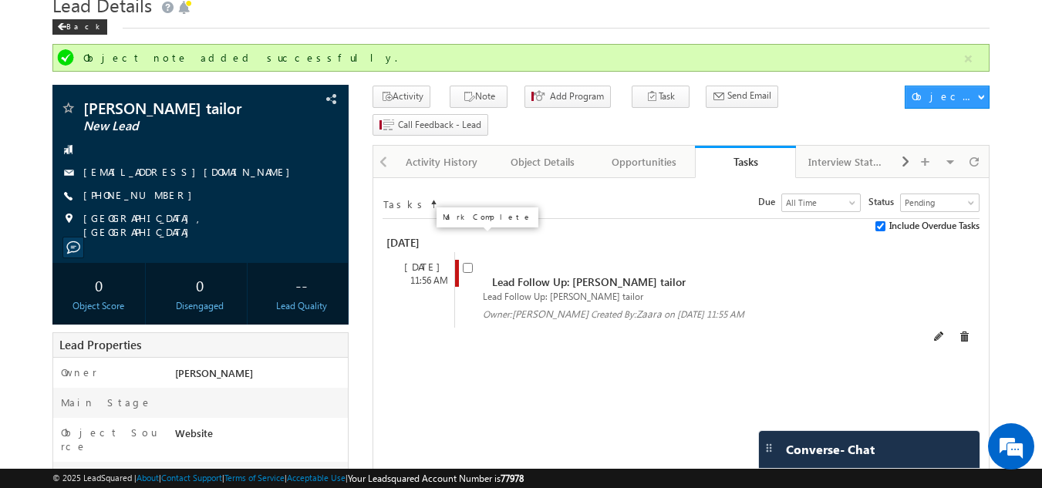
click at [467, 263] on input "checkbox" at bounding box center [468, 268] width 10 height 10
checkbox input "false"
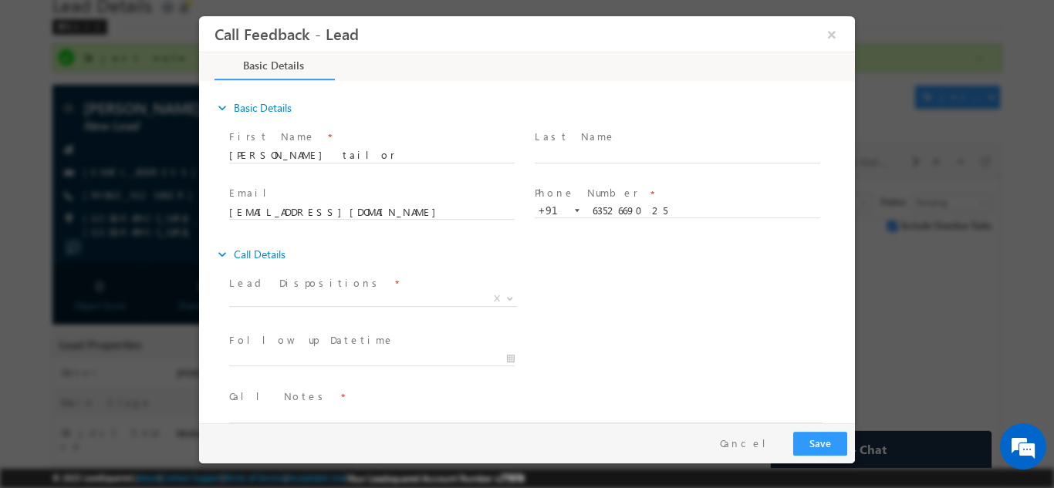
drag, startPoint x: 381, startPoint y: 289, endPoint x: 379, endPoint y: 301, distance: 11.8
click at [379, 301] on div "Lead Dispositions * Prospect Interested Re-enquired Invalid Number Not Contacte…" at bounding box center [378, 292] width 299 height 35
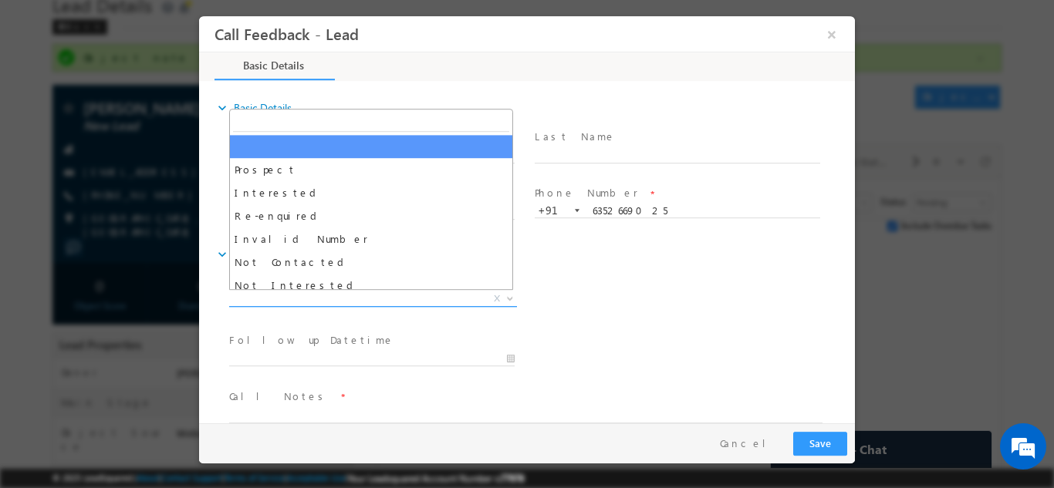
click at [379, 301] on span "X" at bounding box center [373, 298] width 288 height 15
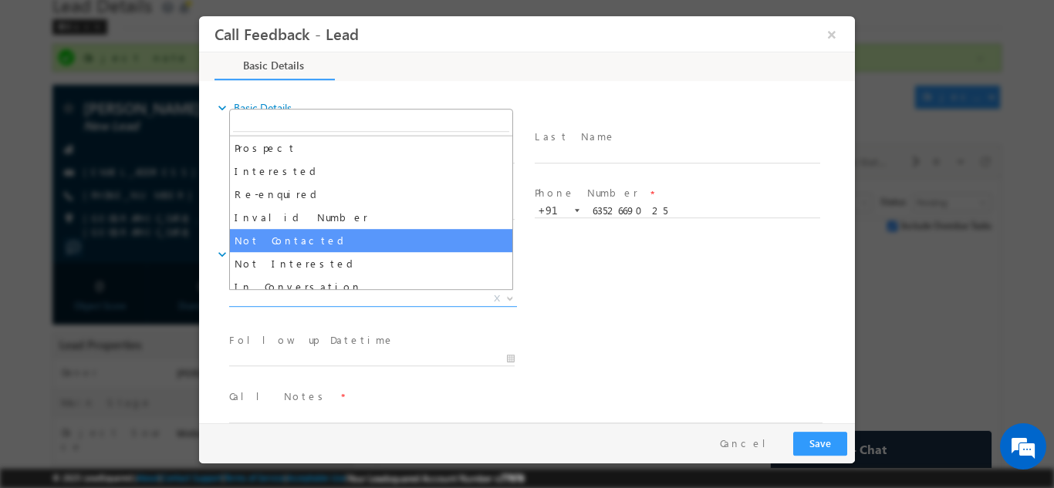
scroll to position [22, 0]
select select "Not Contacted"
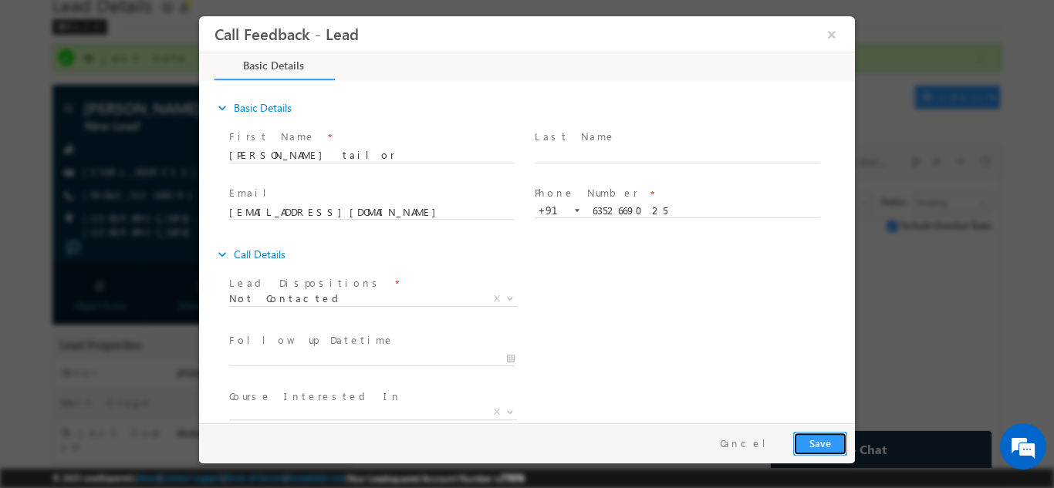
click at [820, 440] on button "Save" at bounding box center [820, 443] width 54 height 24
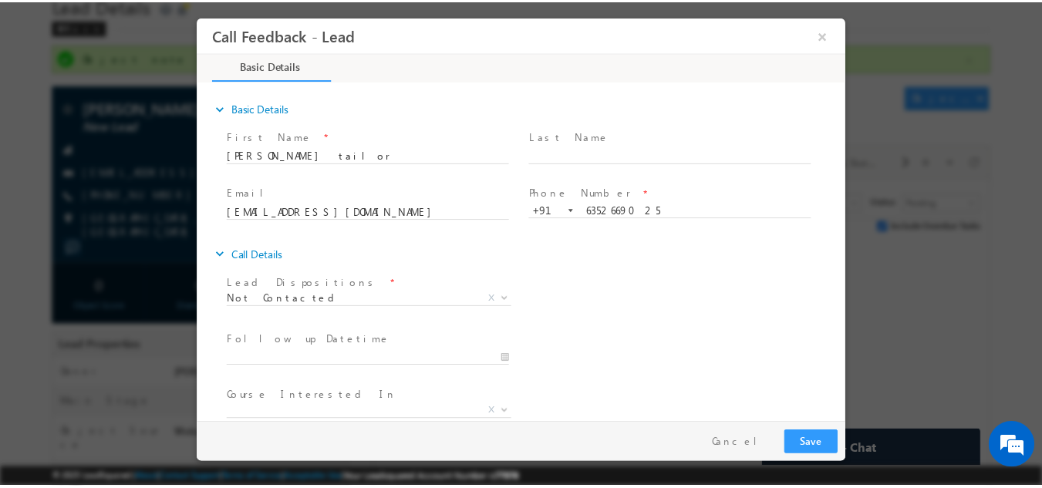
scroll to position [82, 0]
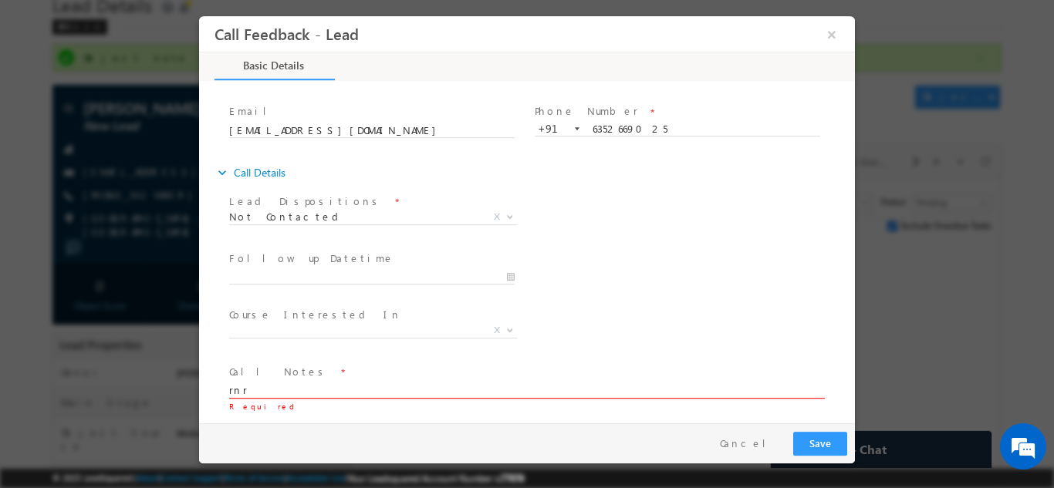
type textarea "rnr"
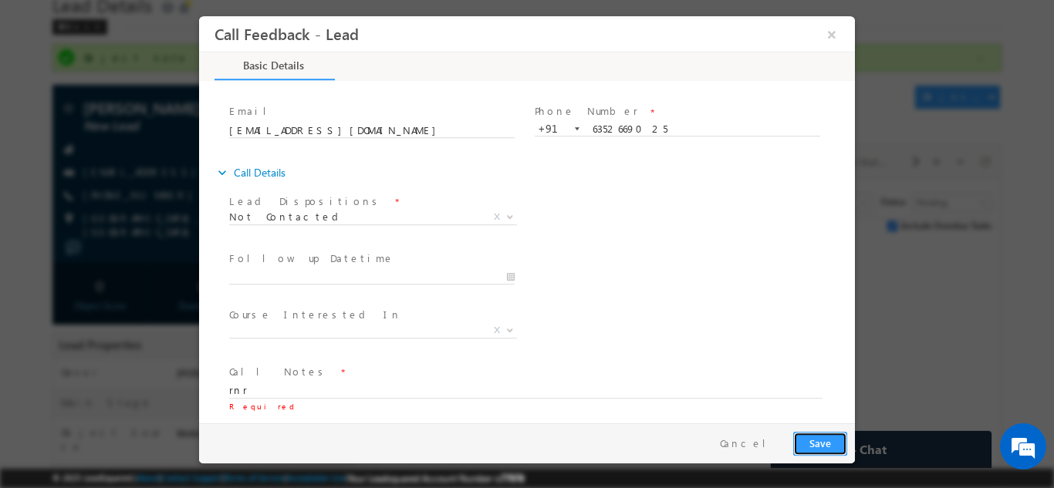
click at [806, 448] on button "Save" at bounding box center [820, 443] width 54 height 24
